Goal: Information Seeking & Learning: Learn about a topic

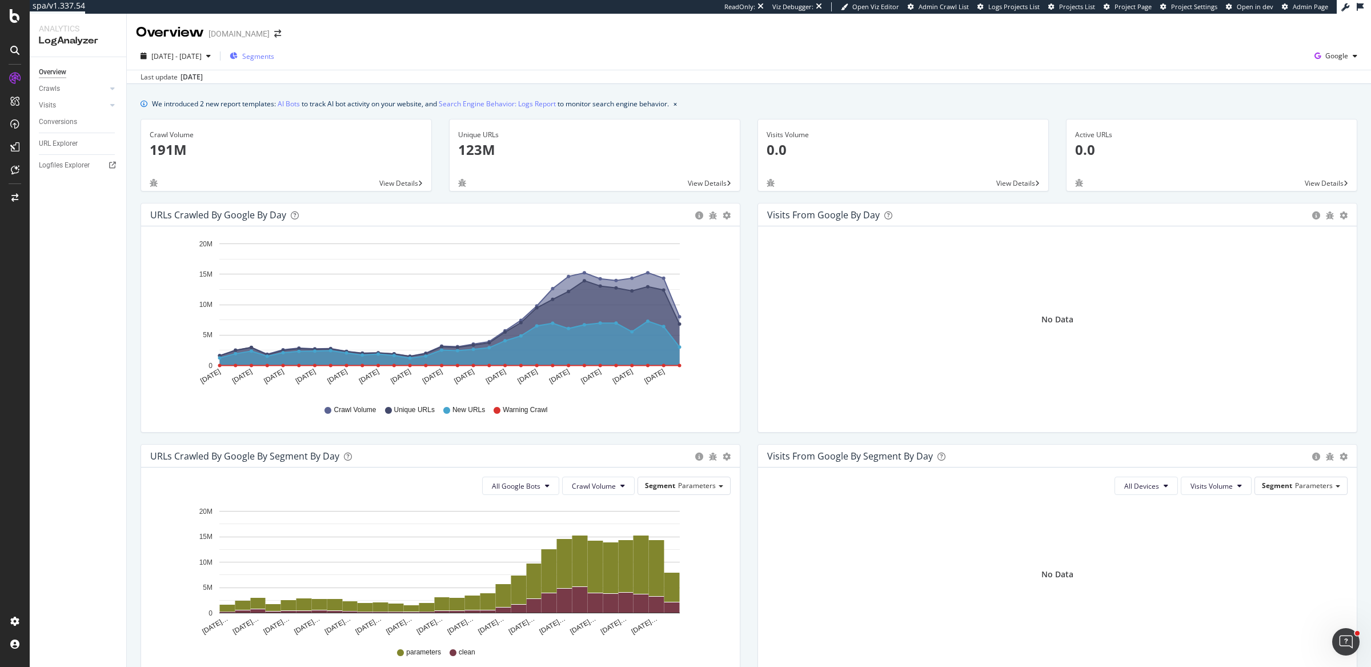
click at [274, 57] on span "Segments" at bounding box center [258, 56] width 32 height 10
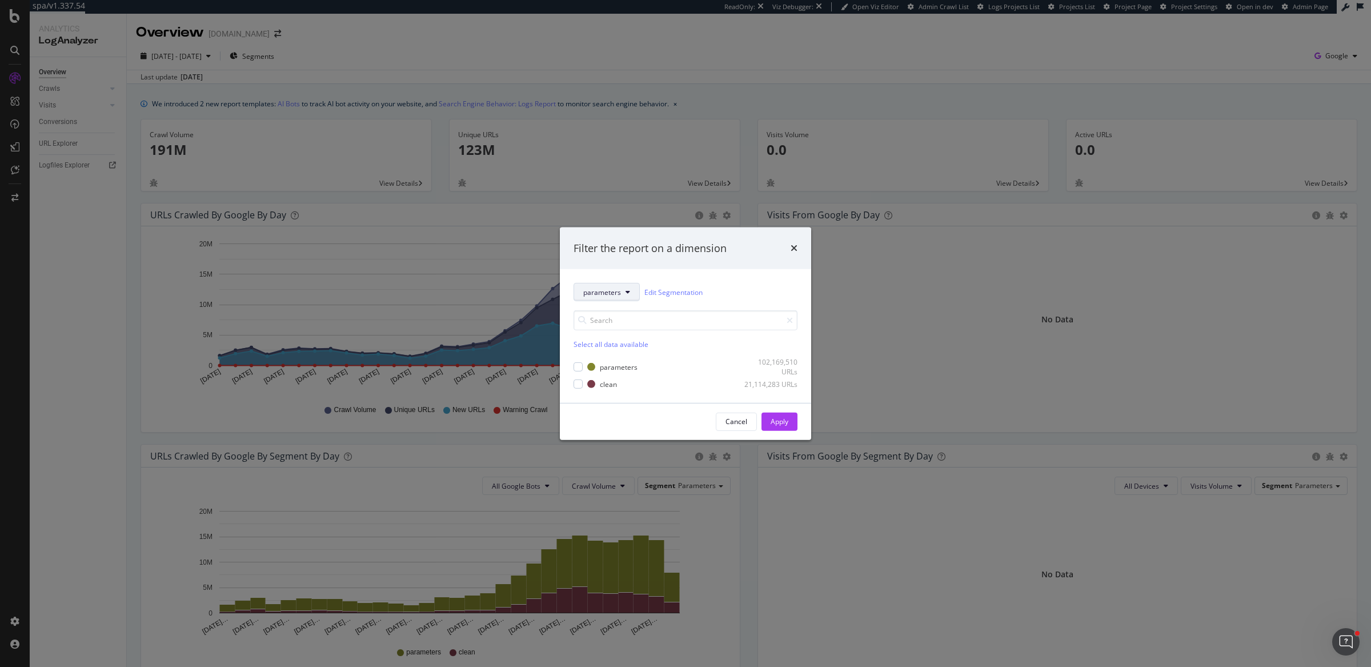
click at [618, 288] on span "parameters" at bounding box center [602, 292] width 38 height 10
click at [602, 359] on div "pagetype" at bounding box center [603, 354] width 59 height 17
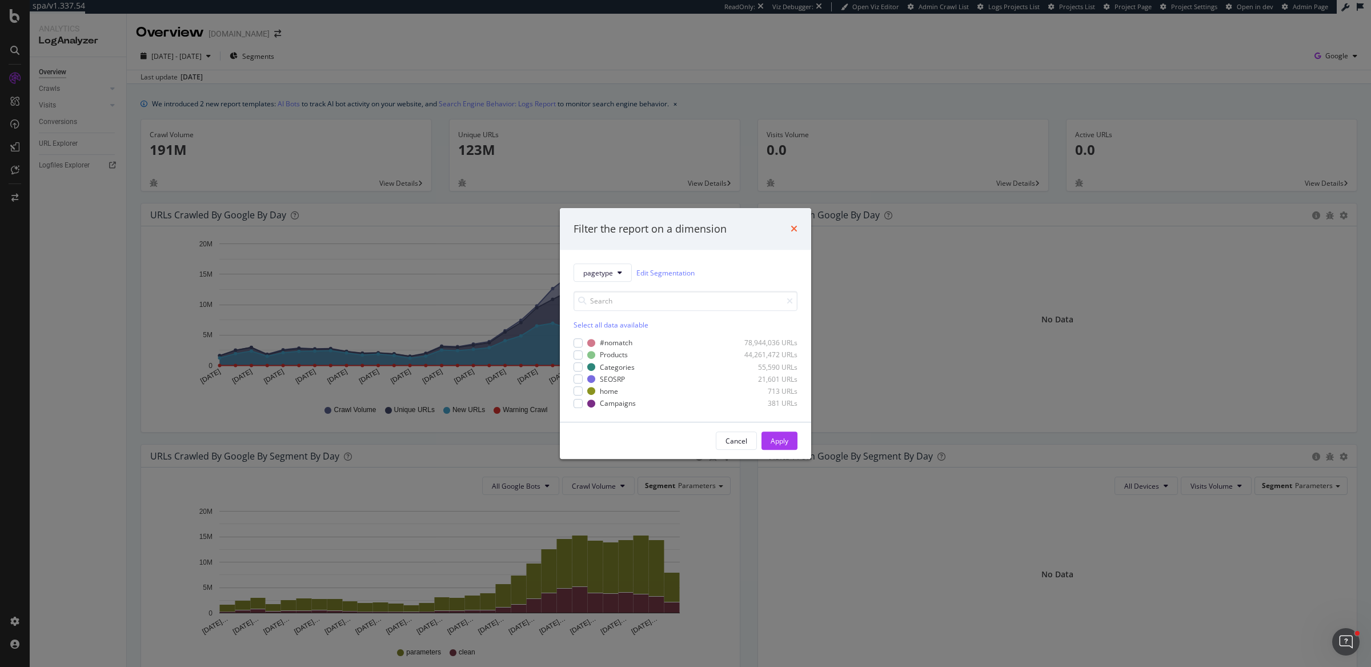
click at [796, 228] on icon "times" at bounding box center [794, 229] width 7 height 9
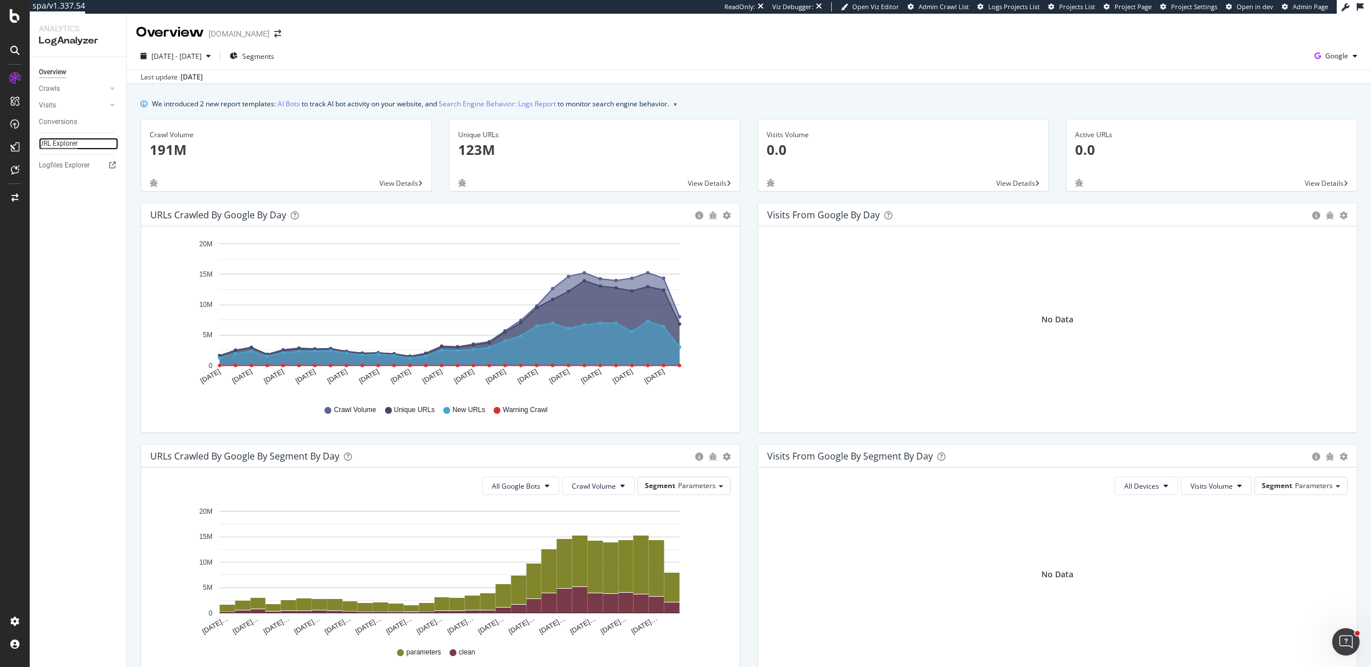
click at [74, 141] on div "URL Explorer" at bounding box center [58, 144] width 39 height 12
click at [436, 197] on div "Crawl Volume 191M View Details" at bounding box center [286, 161] width 308 height 84
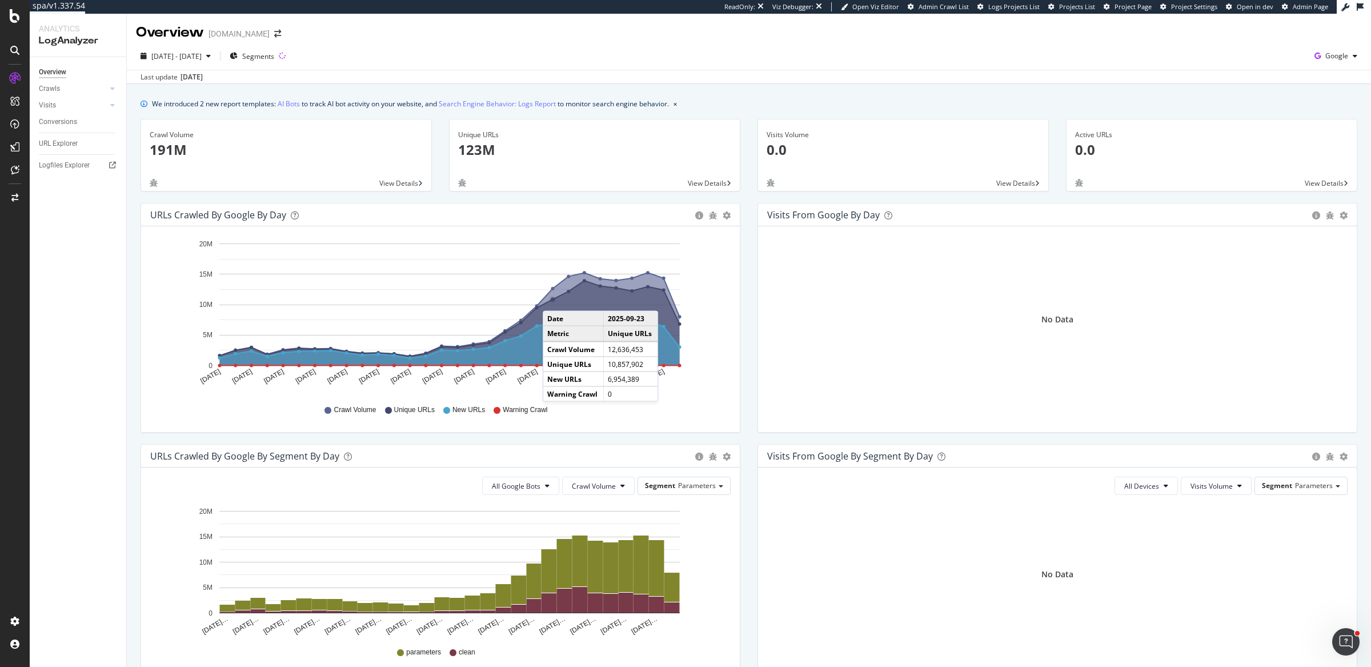
click at [554, 299] on circle "A chart." at bounding box center [553, 300] width 4 height 4
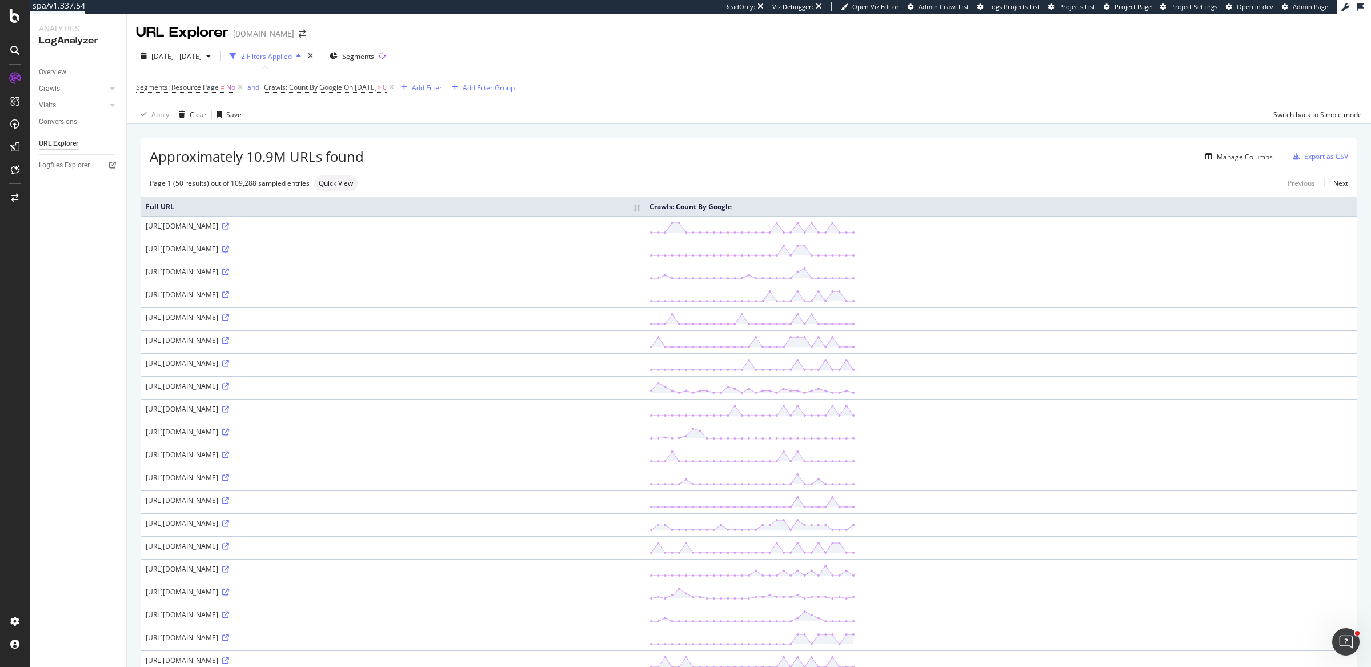
drag, startPoint x: 386, startPoint y: 270, endPoint x: 480, endPoint y: 272, distance: 94.9
click at [480, 272] on div "[URL][DOMAIN_NAME]" at bounding box center [393, 272] width 495 height 10
click at [442, 89] on div "Add Filter" at bounding box center [427, 88] width 30 height 10
click at [363, 60] on div "Segments" at bounding box center [352, 56] width 45 height 10
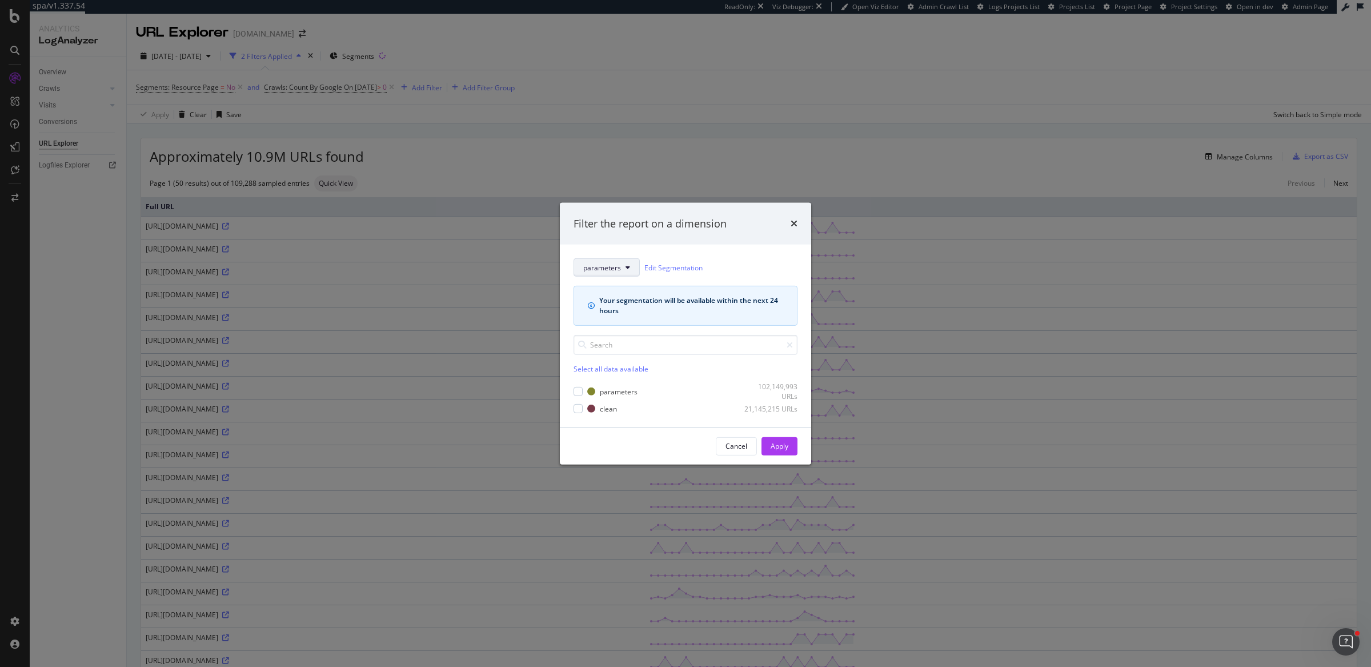
click at [607, 271] on span "parameters" at bounding box center [602, 267] width 38 height 10
click at [602, 332] on span "pagetype" at bounding box center [603, 330] width 41 height 10
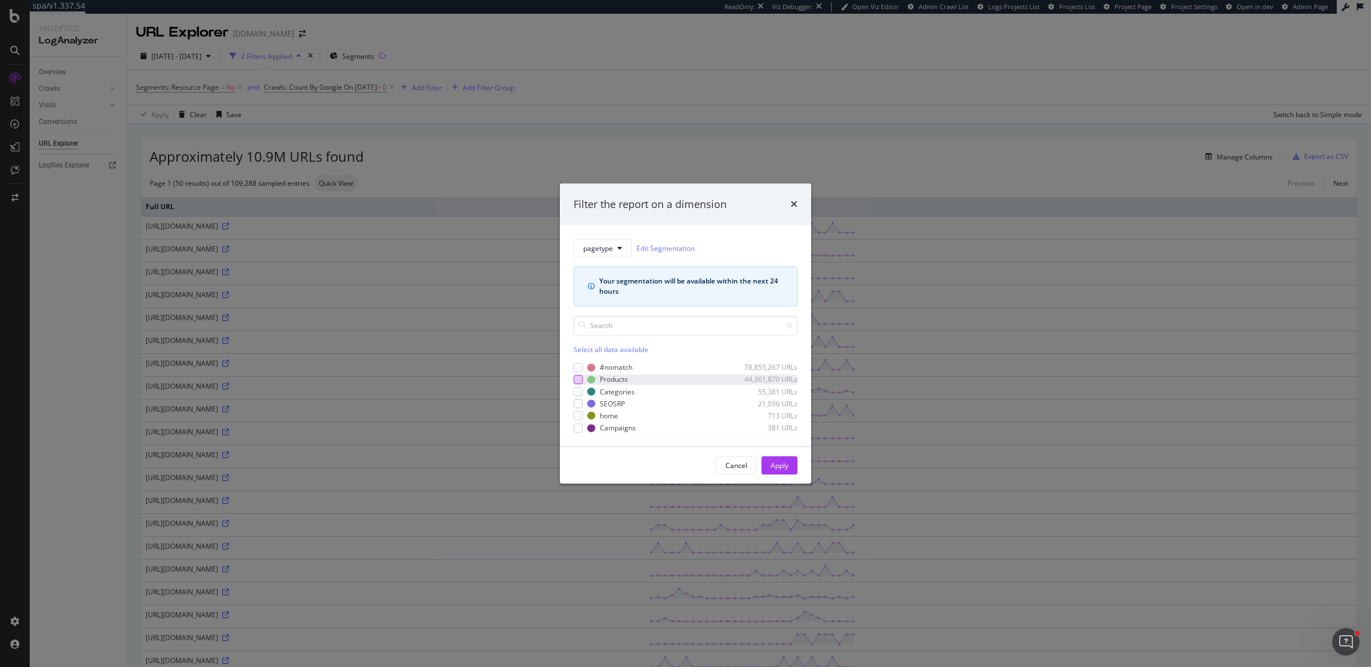
drag, startPoint x: 579, startPoint y: 379, endPoint x: 605, endPoint y: 387, distance: 27.5
click at [579, 379] on div "modal" at bounding box center [578, 379] width 9 height 9
click at [768, 461] on button "Apply" at bounding box center [779, 465] width 36 height 18
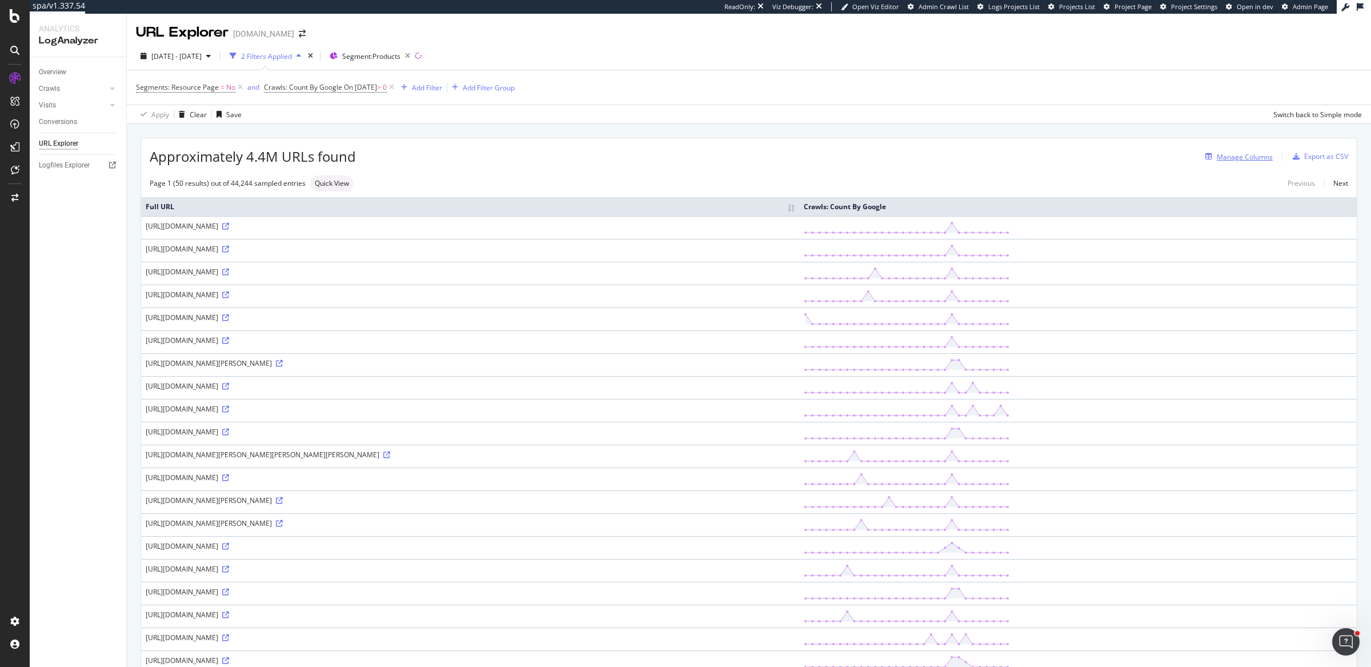
click at [1236, 153] on div "Manage Columns" at bounding box center [1245, 157] width 56 height 10
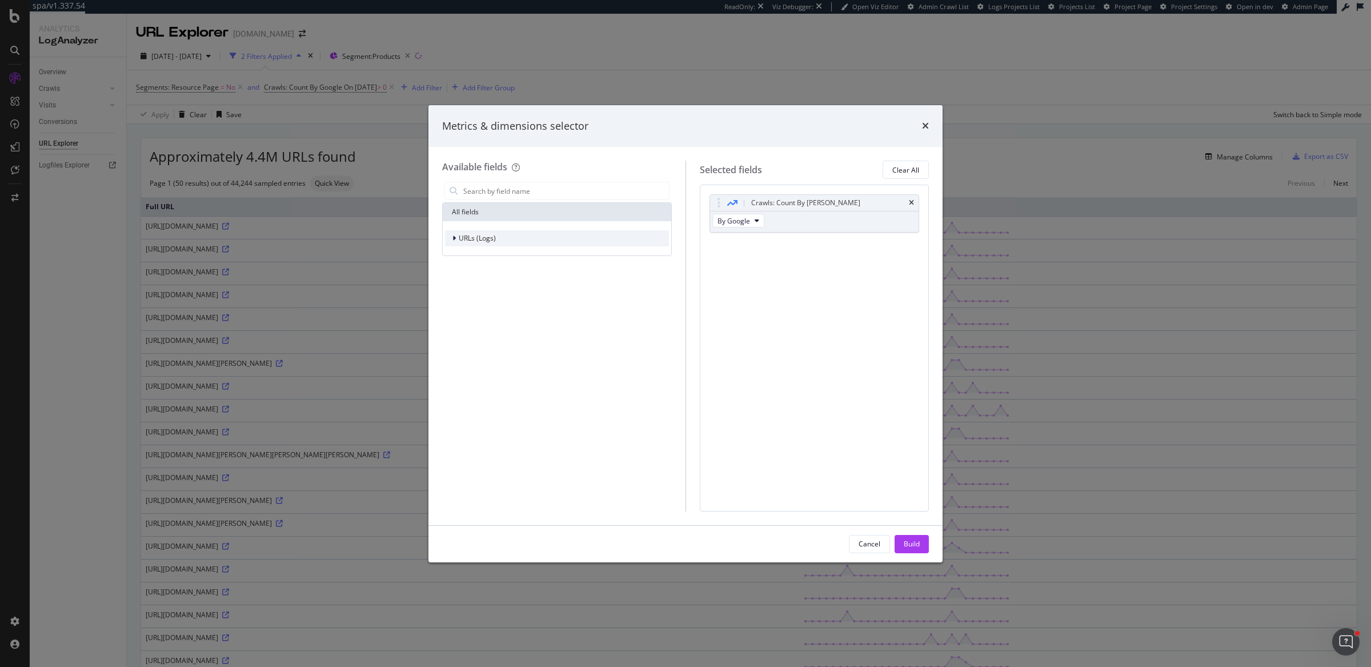
click at [518, 239] on div "URLs (Logs)" at bounding box center [557, 238] width 224 height 16
click at [490, 292] on div "Crawls" at bounding box center [557, 291] width 224 height 16
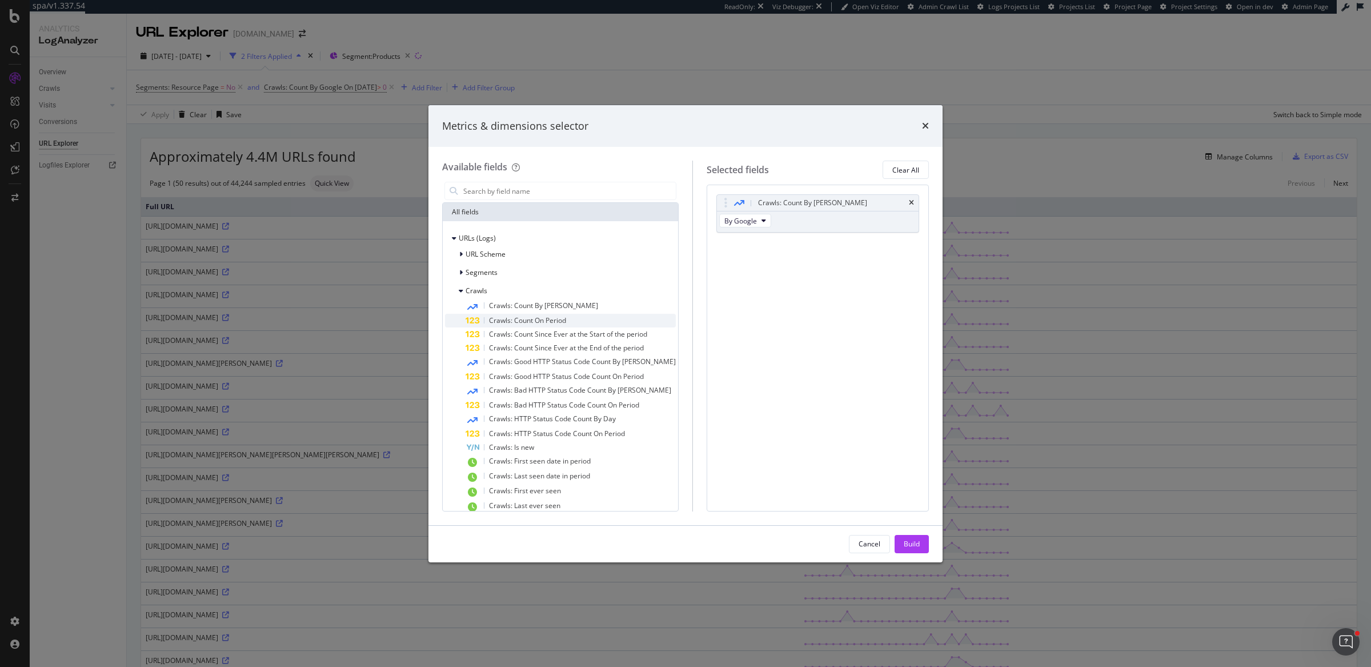
click at [487, 321] on div "Crawls: Count On Period" at bounding box center [571, 321] width 210 height 14
click at [923, 548] on button "Build" at bounding box center [912, 544] width 34 height 18
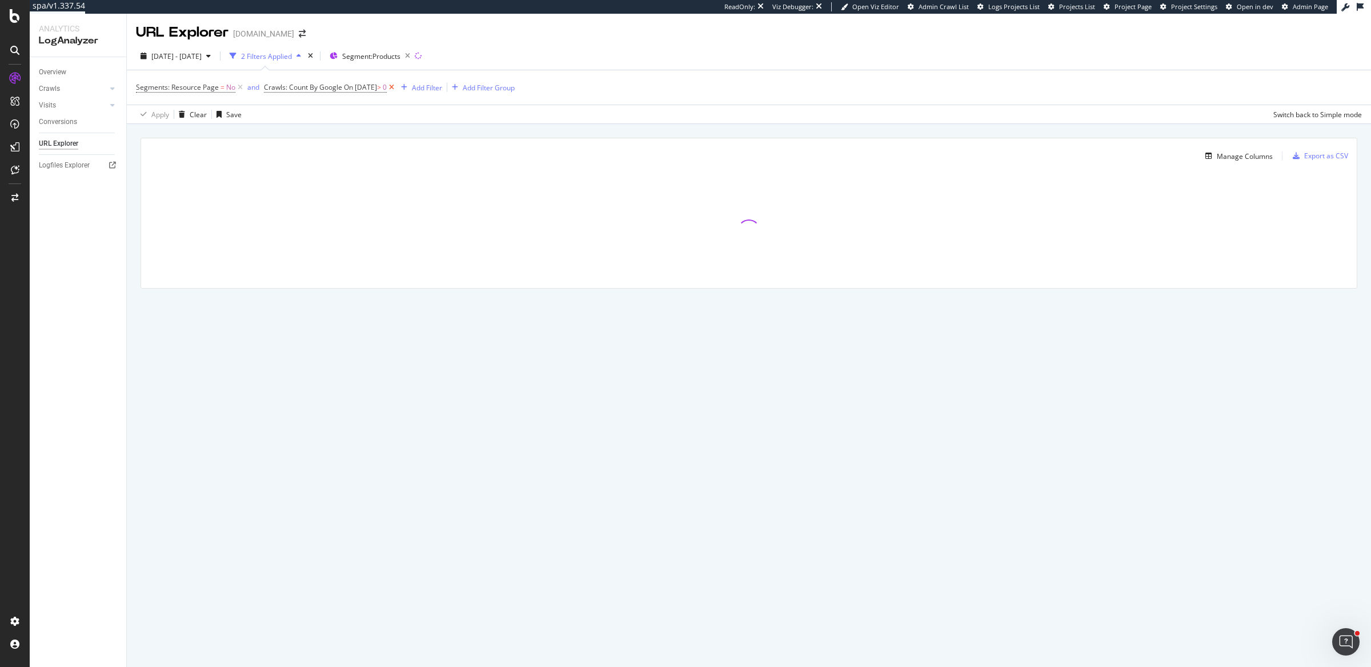
click at [396, 89] on icon at bounding box center [392, 87] width 10 height 11
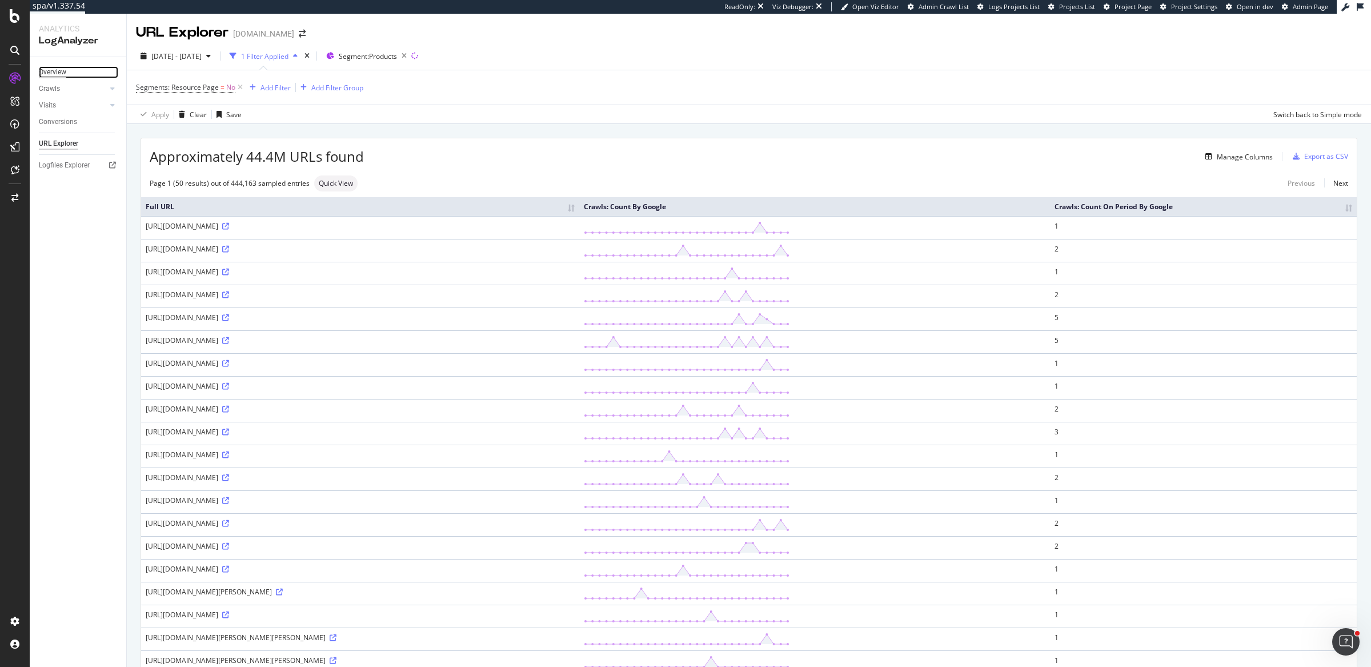
click at [50, 71] on div "Overview" at bounding box center [52, 72] width 27 height 12
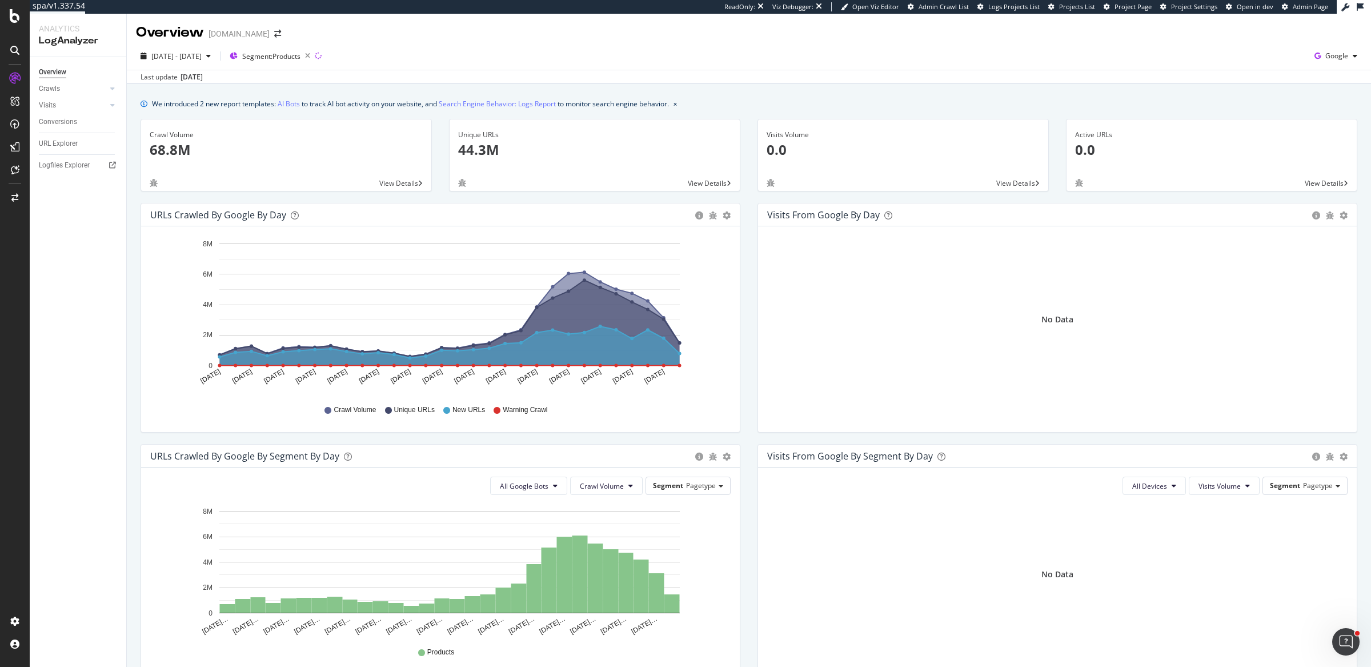
click at [837, 59] on div "[DATE] - [DATE] Segment: Products Google" at bounding box center [749, 58] width 1244 height 23
click at [1325, 60] on span "Google" at bounding box center [1336, 56] width 23 height 10
